Goal: Transaction & Acquisition: Purchase product/service

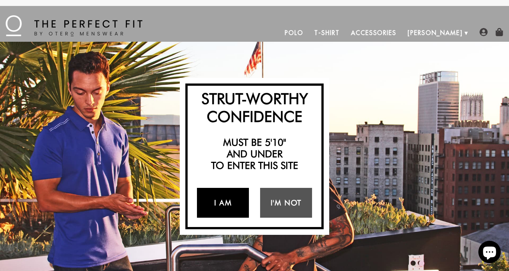
click at [229, 200] on link "I Am" at bounding box center [223, 203] width 52 height 30
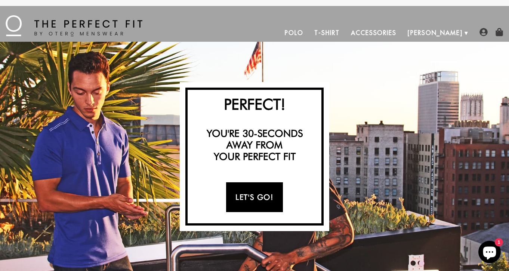
click at [258, 196] on link "Let's Go!" at bounding box center [254, 198] width 56 height 30
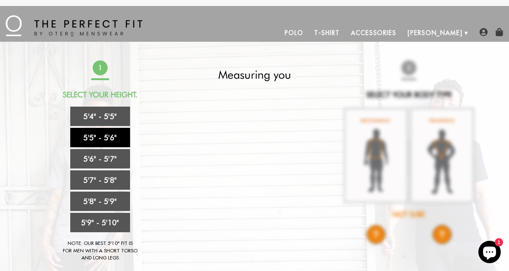
click at [104, 135] on link "5'5" - 5'6"" at bounding box center [100, 137] width 60 height 19
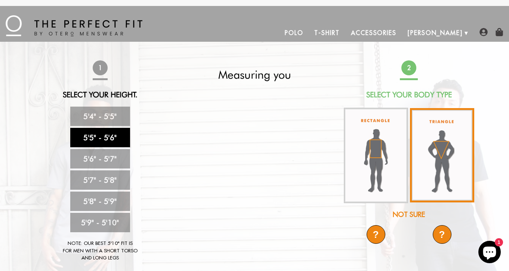
click at [428, 145] on img at bounding box center [442, 155] width 64 height 94
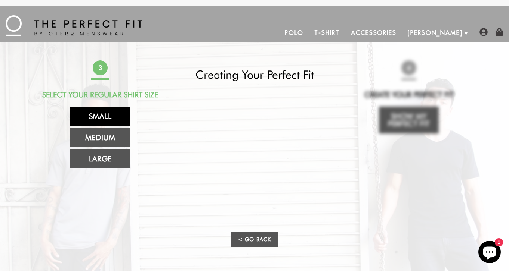
click at [112, 116] on link "Small" at bounding box center [100, 116] width 60 height 19
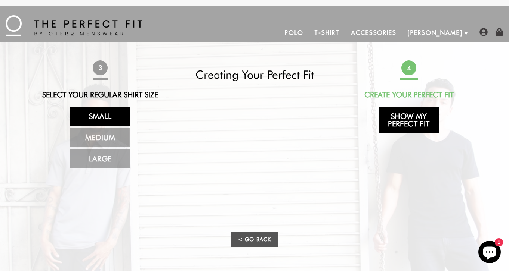
click at [407, 119] on link "Show My Perfect Fit" at bounding box center [409, 120] width 60 height 27
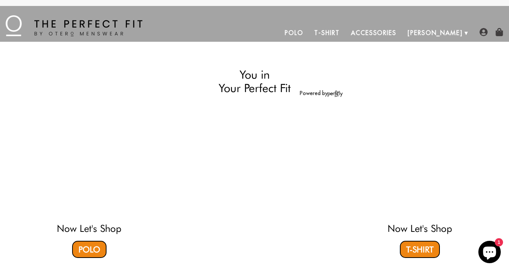
select select "55-56"
select select "triangle"
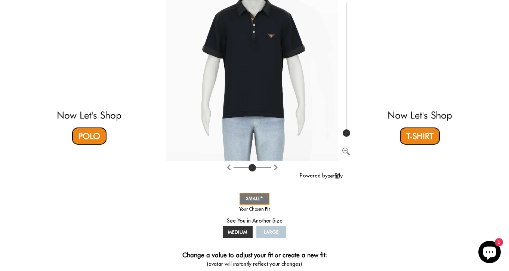
scroll to position [122, 0]
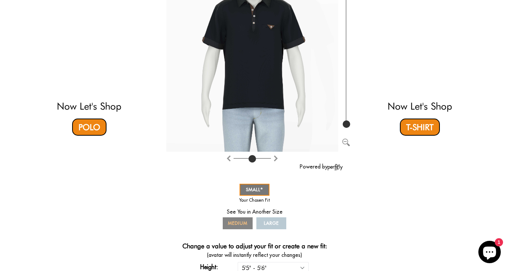
click at [244, 223] on span "MEDIUM" at bounding box center [237, 224] width 19 height 6
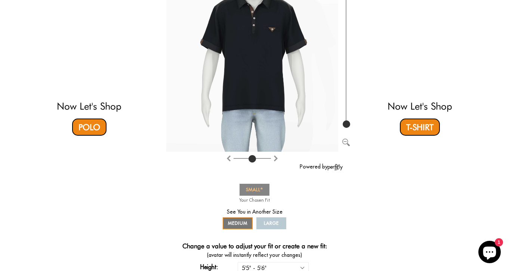
click at [250, 192] on span "SMALL" at bounding box center [254, 190] width 17 height 6
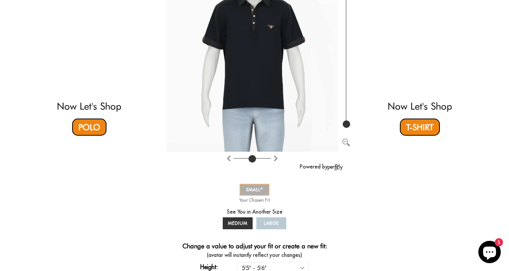
scroll to position [61, 0]
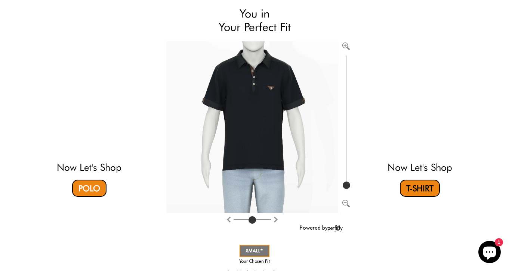
click at [423, 189] on link "T-Shirt" at bounding box center [420, 188] width 40 height 17
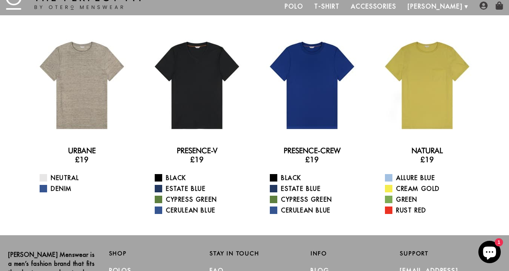
scroll to position [52, 0]
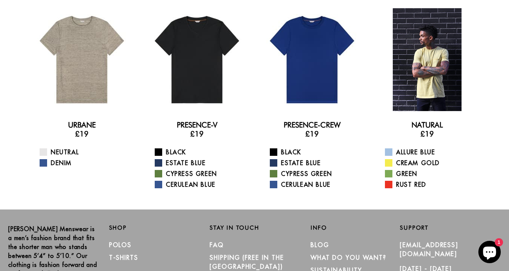
click at [421, 84] on div at bounding box center [426, 59] width 103 height 103
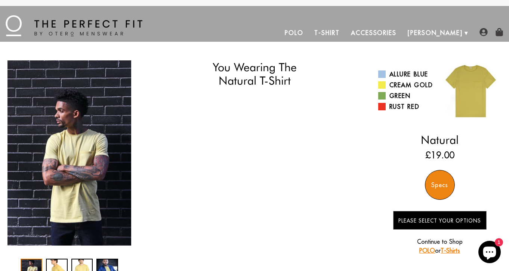
select select "55-56"
select select "triangle"
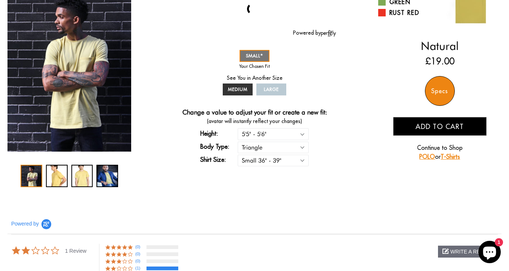
scroll to position [97, 0]
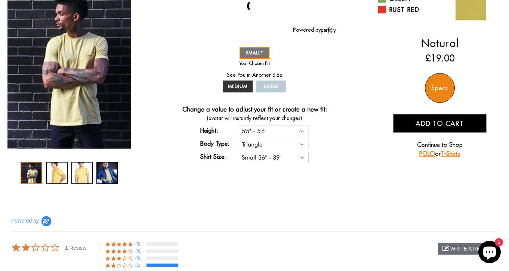
click at [296, 158] on select "Small 36" - 39" Medium 40" - 43" Large 44" - 47"" at bounding box center [272, 158] width 71 height 12
click at [237, 152] on select "Small 36" - 39" Medium 40" - 43" Large 44" - 47"" at bounding box center [272, 158] width 71 height 12
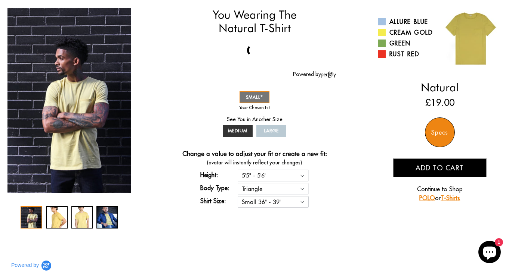
scroll to position [51, 0]
